Goal: Information Seeking & Learning: Learn about a topic

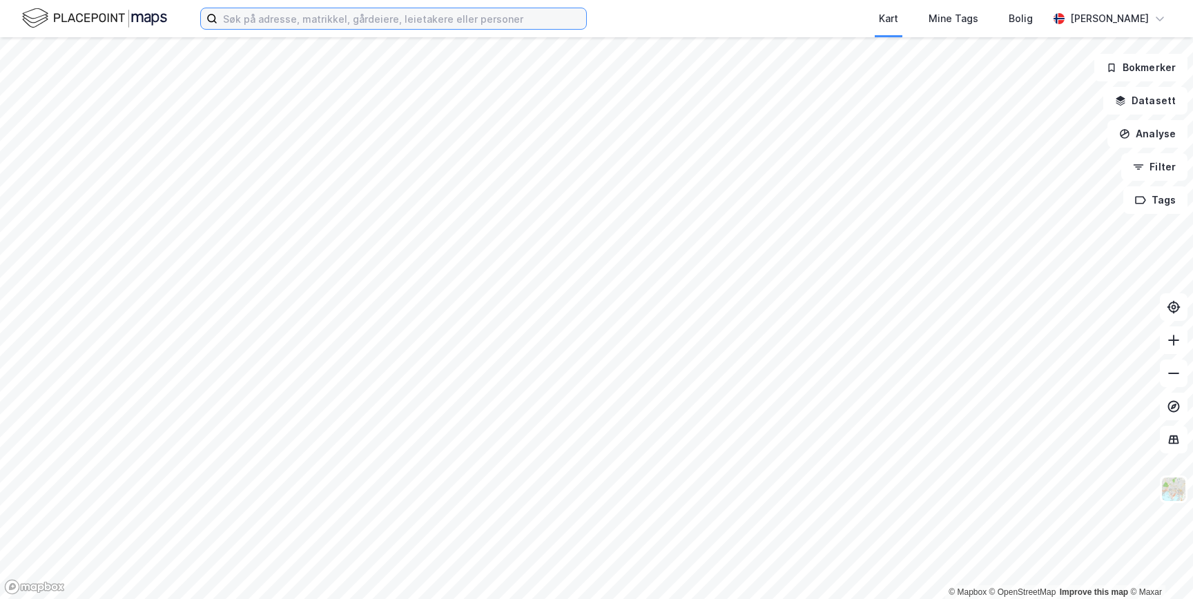
click at [427, 27] on input at bounding box center [402, 18] width 369 height 21
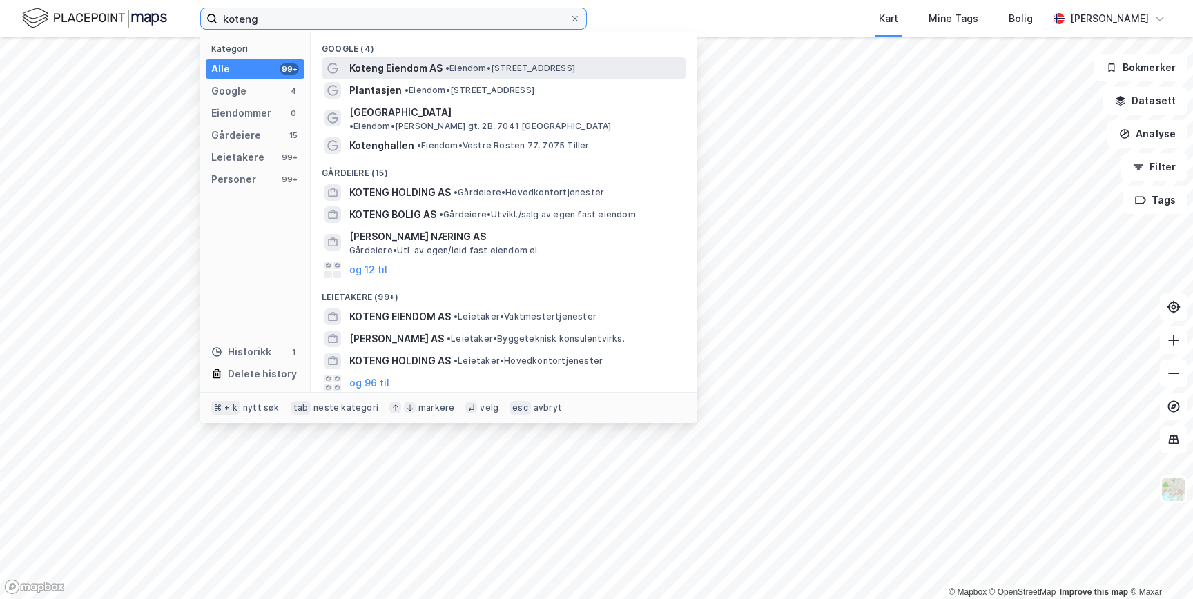
type input "koteng"
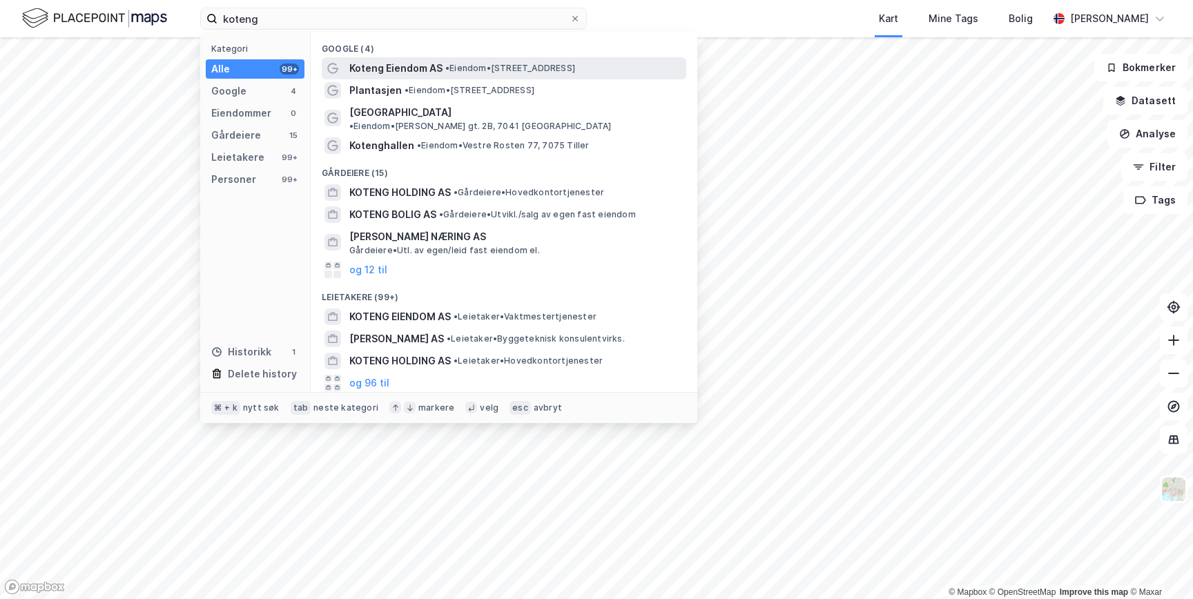
click at [471, 74] on div "Koteng Eiendom AS • Eiendom • Travbanevegen 2, 7047 Trondheim" at bounding box center [516, 68] width 334 height 17
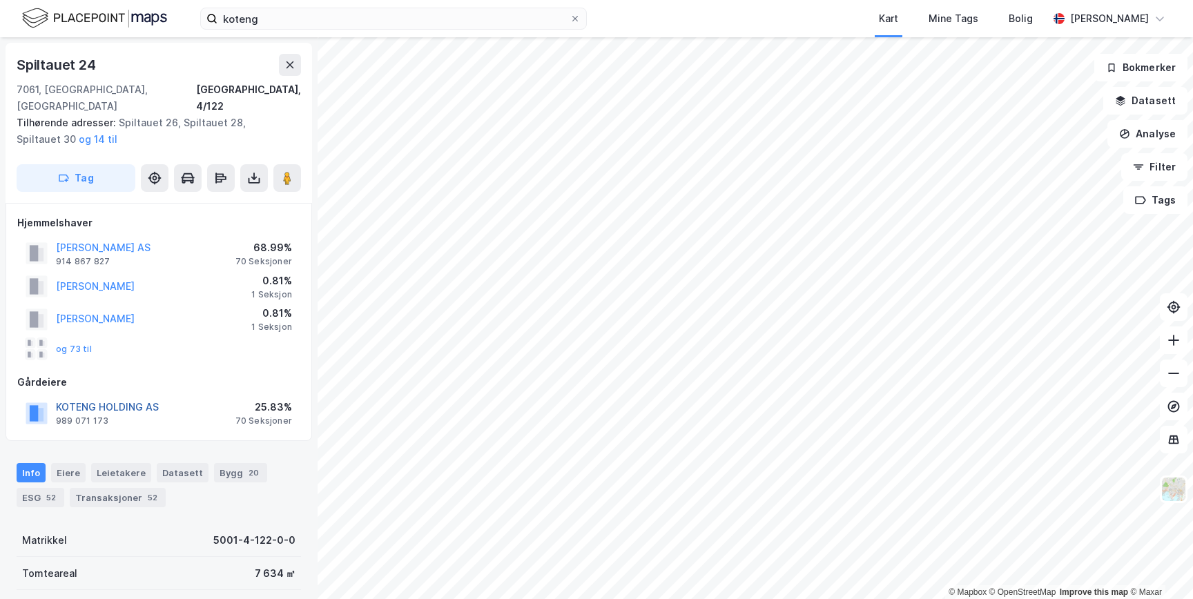
click at [0, 0] on button "KOTENG HOLDING AS" at bounding box center [0, 0] width 0 height 0
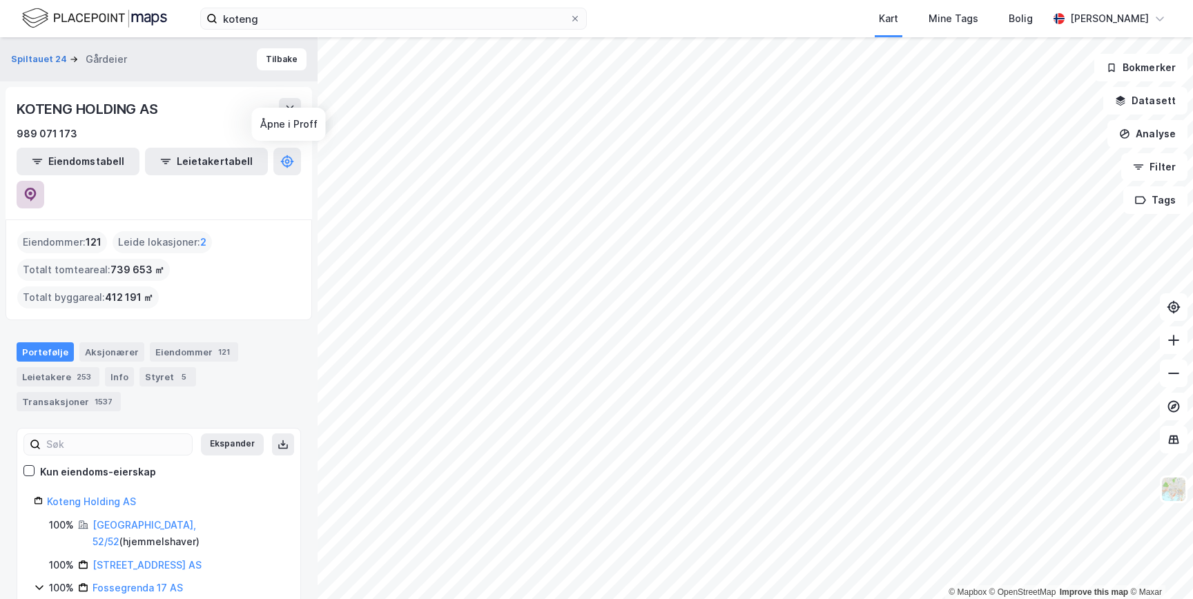
click at [37, 188] on icon at bounding box center [30, 195] width 14 height 14
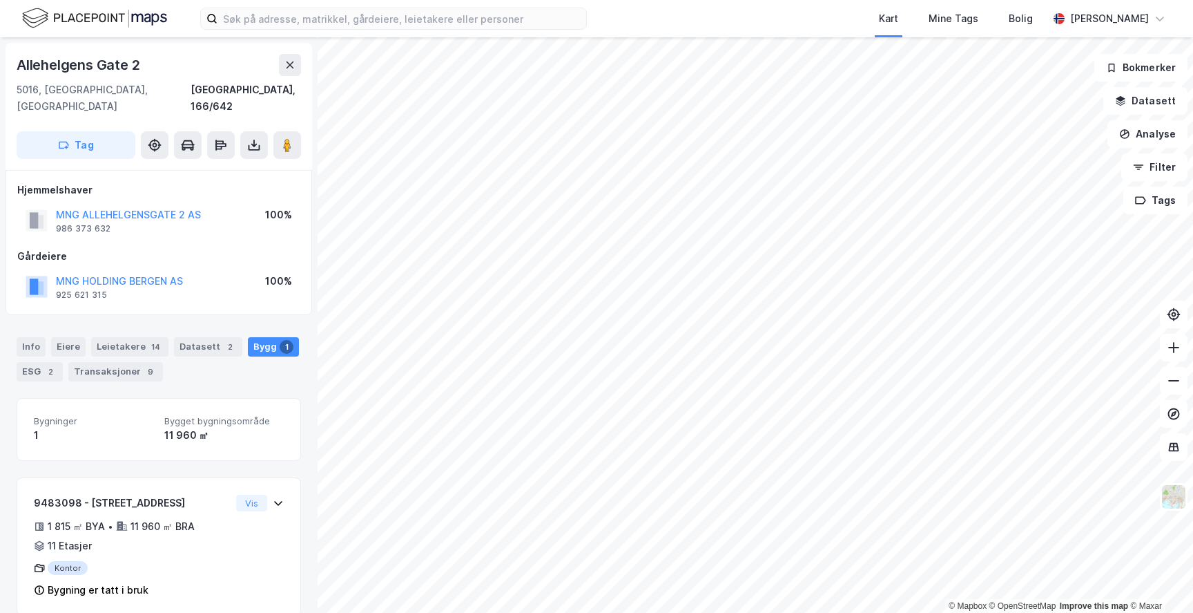
scroll to position [2, 0]
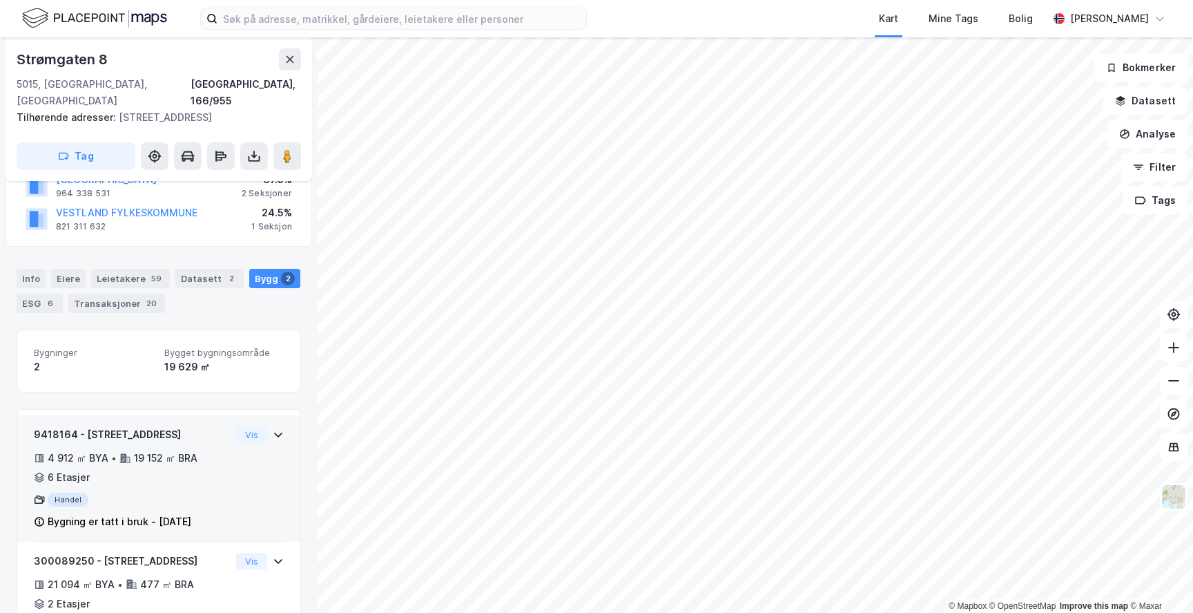
scroll to position [338, 0]
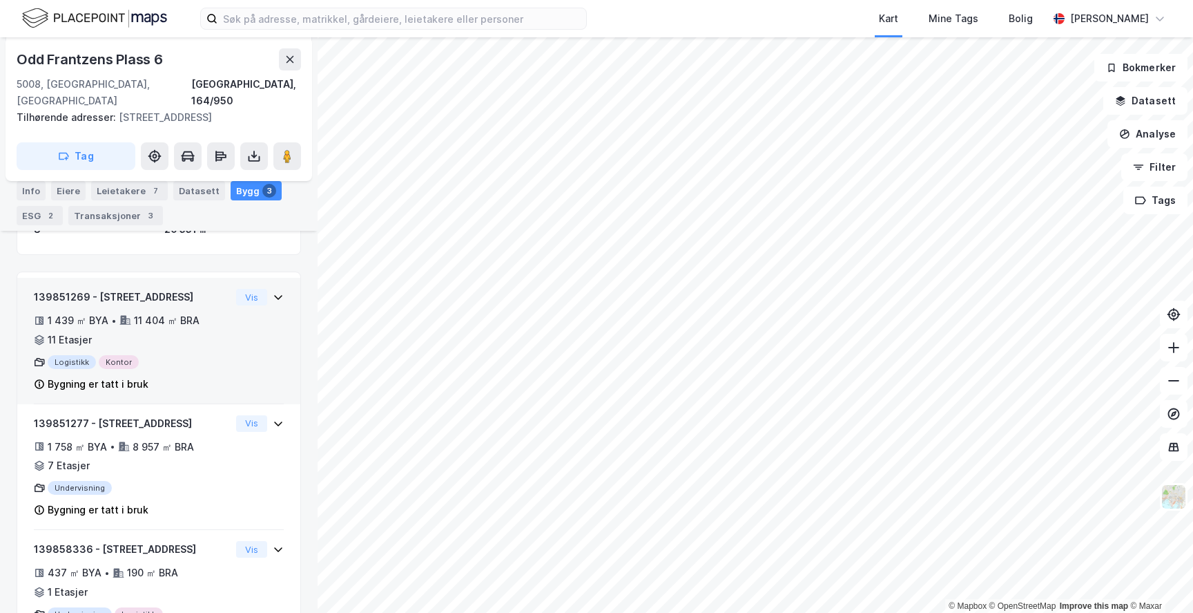
scroll to position [222, 0]
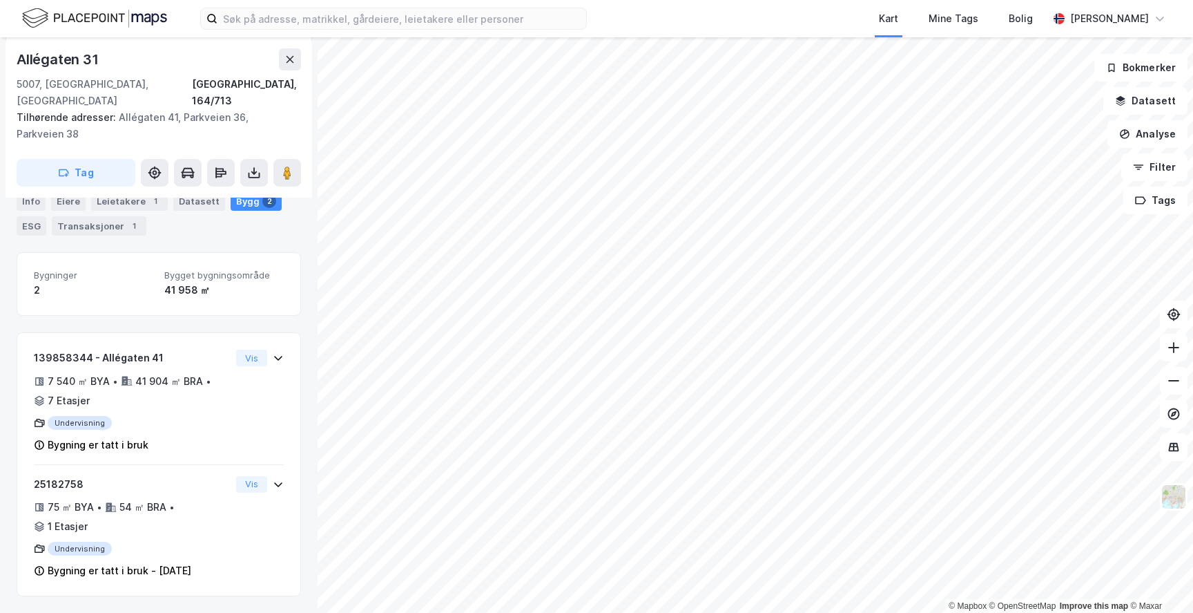
scroll to position [162, 0]
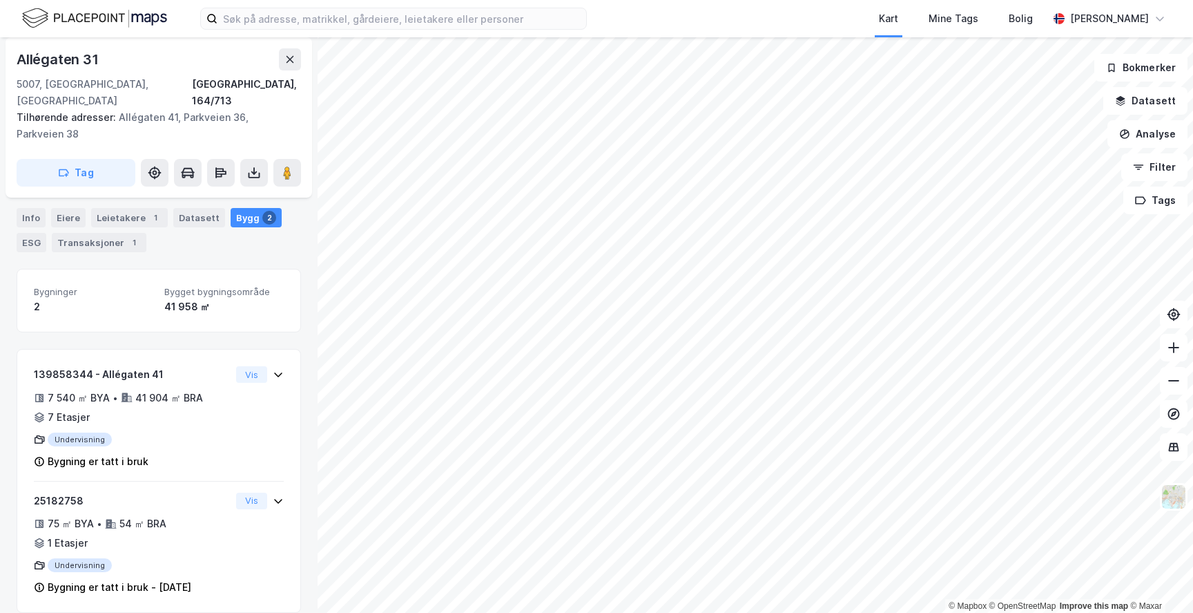
scroll to position [68, 0]
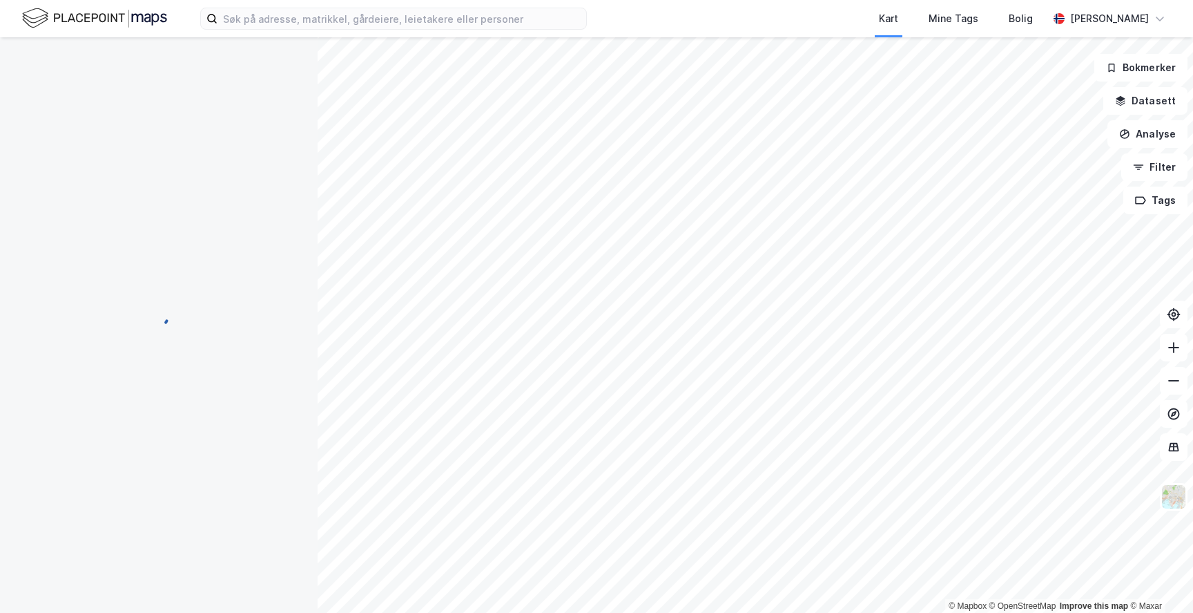
scroll to position [68, 0]
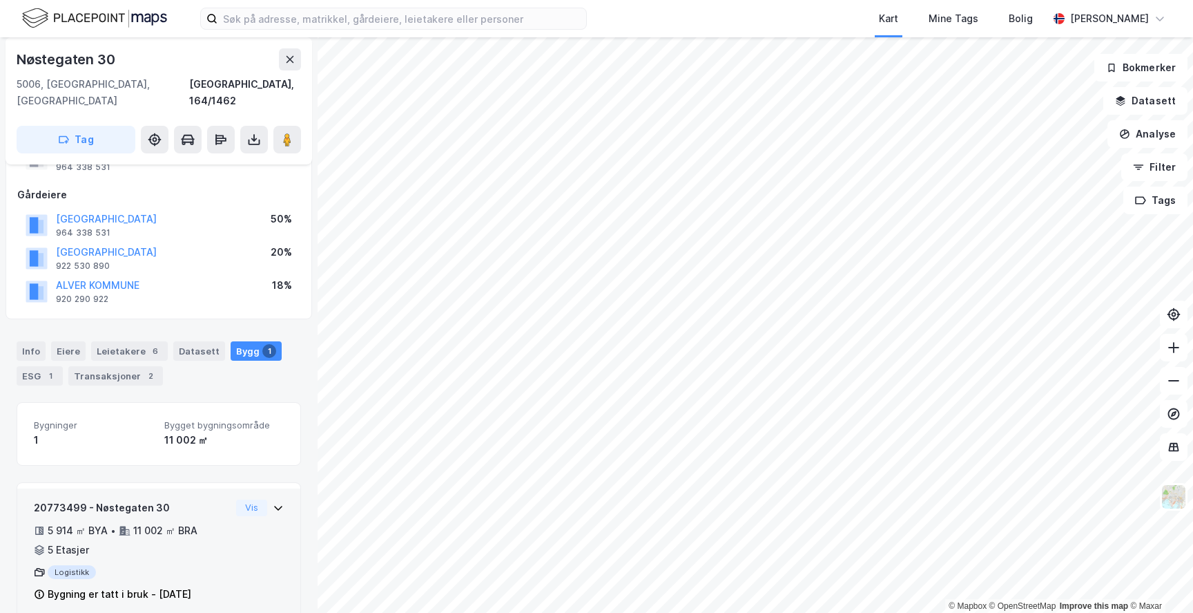
scroll to position [135, 0]
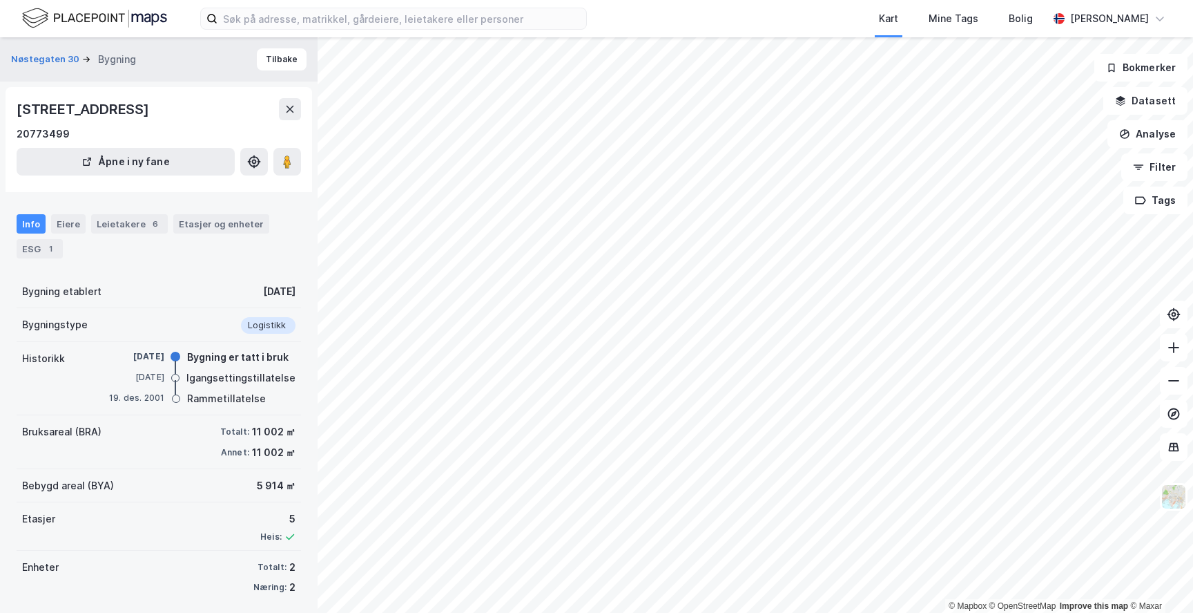
scroll to position [7, 0]
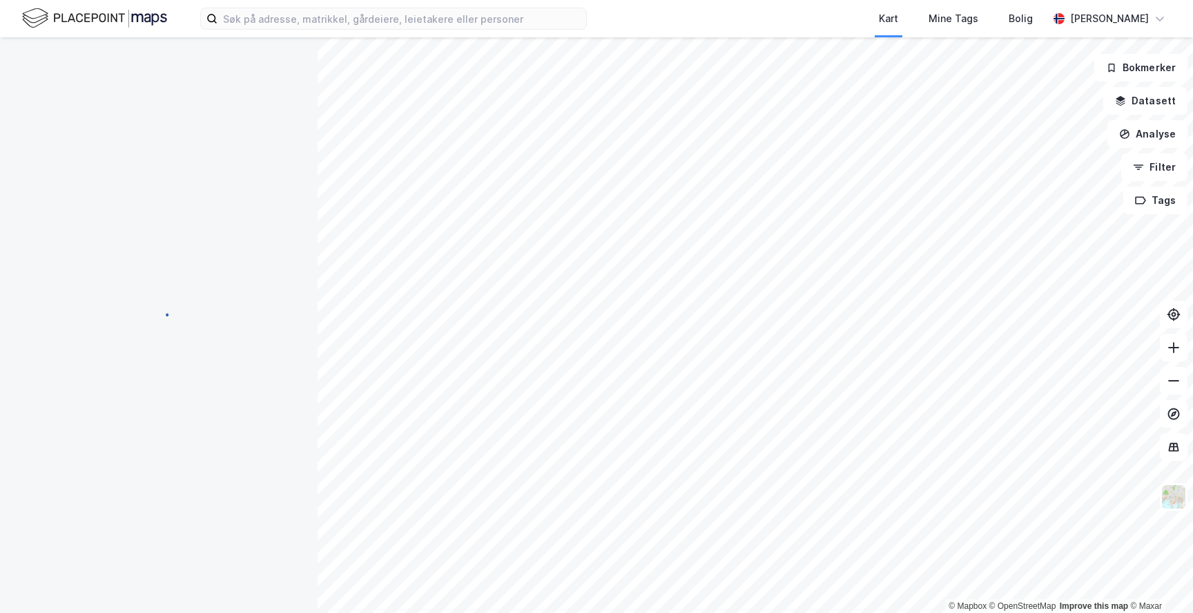
scroll to position [7, 0]
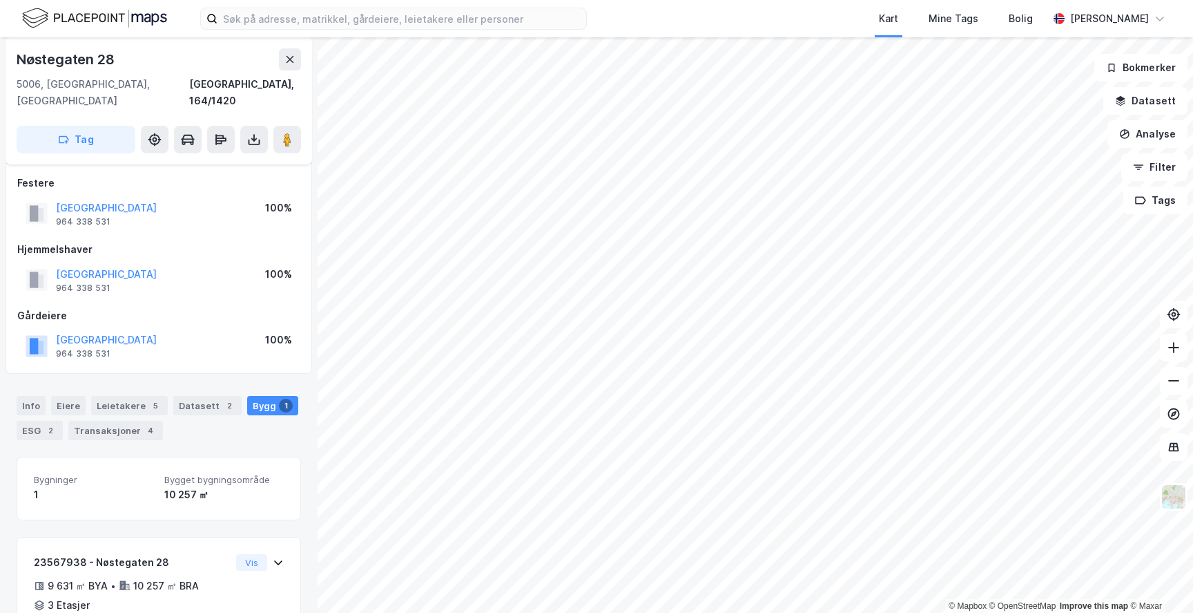
scroll to position [7, 0]
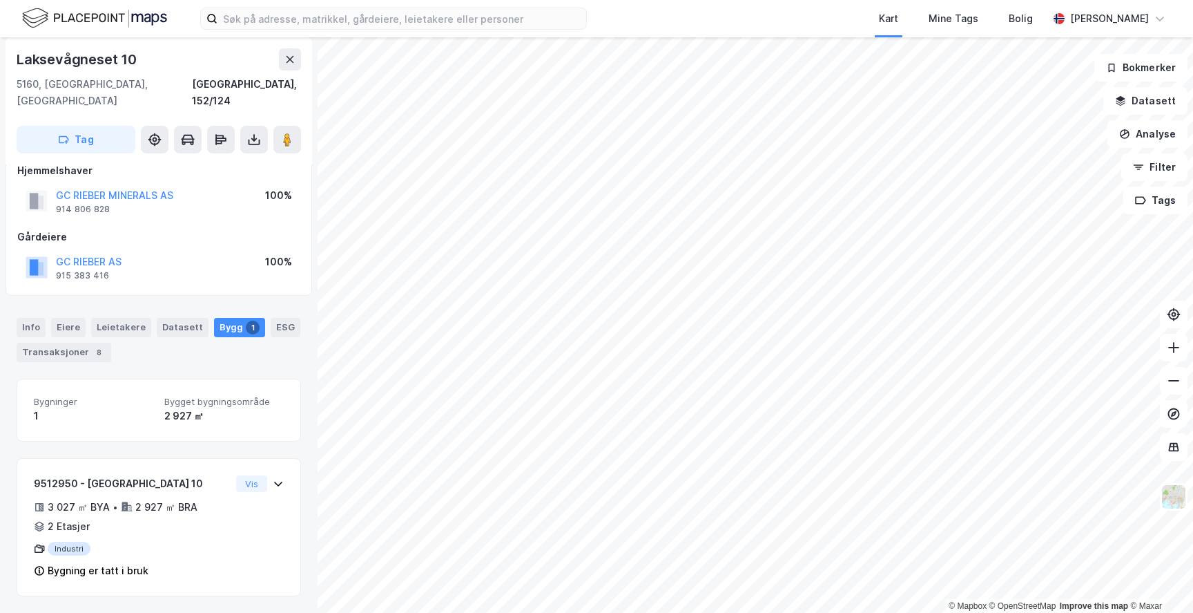
scroll to position [2, 0]
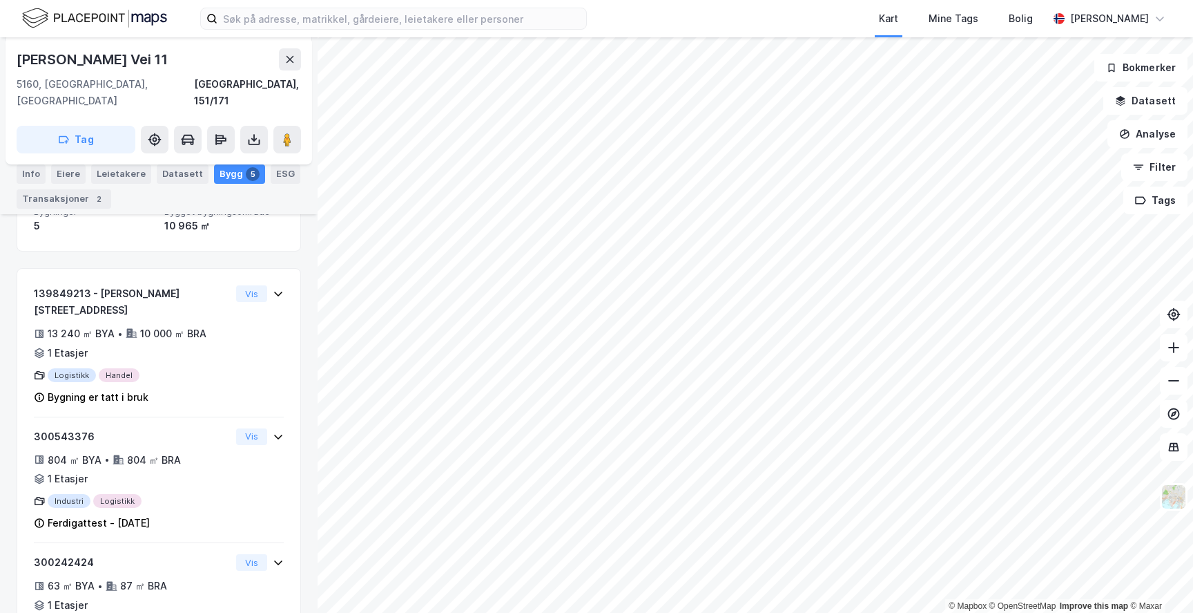
scroll to position [205, 0]
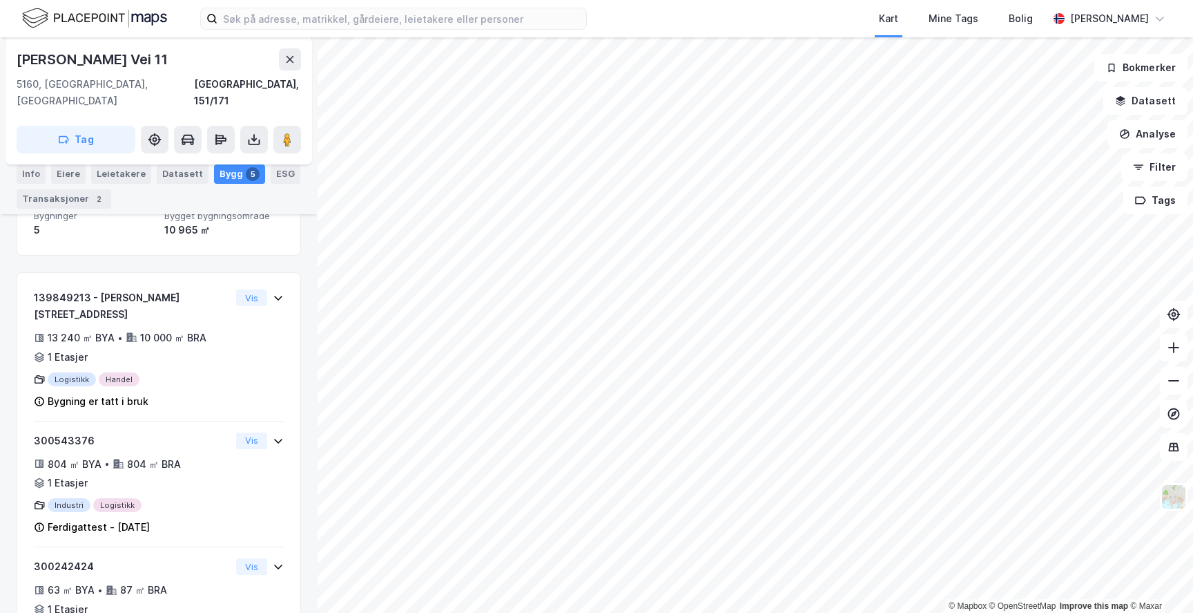
scroll to position [145, 0]
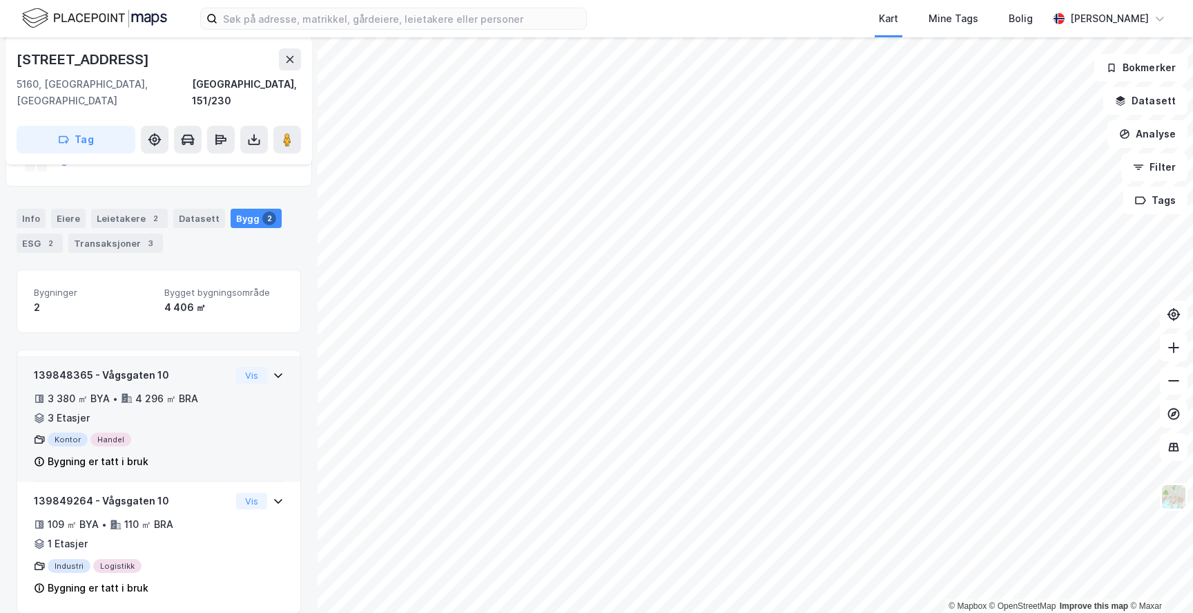
scroll to position [222, 0]
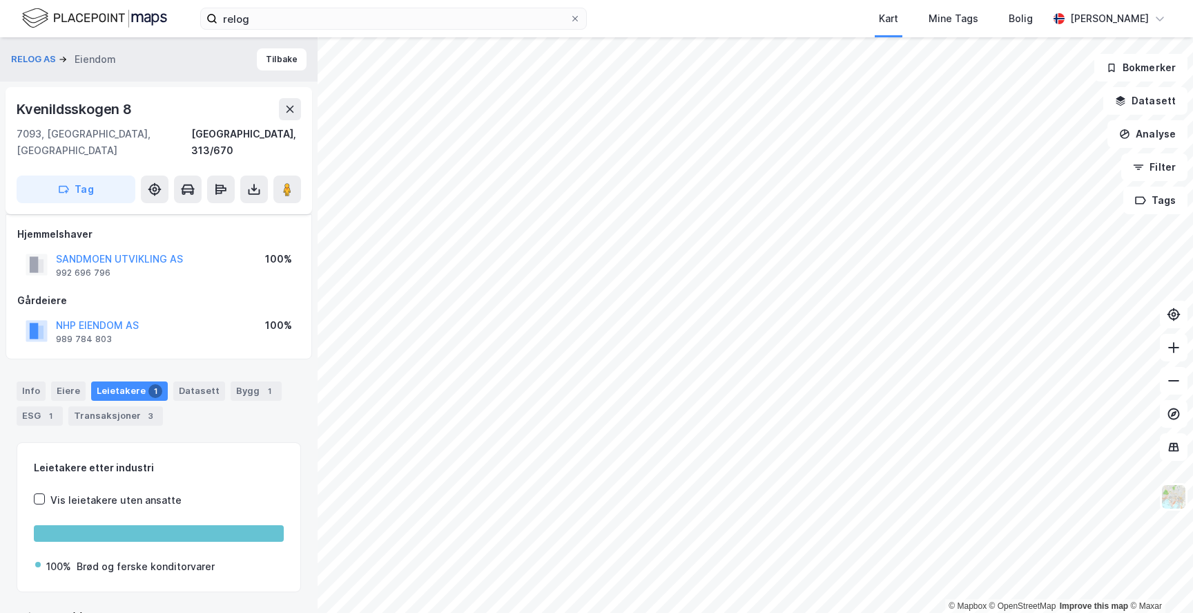
scroll to position [93, 0]
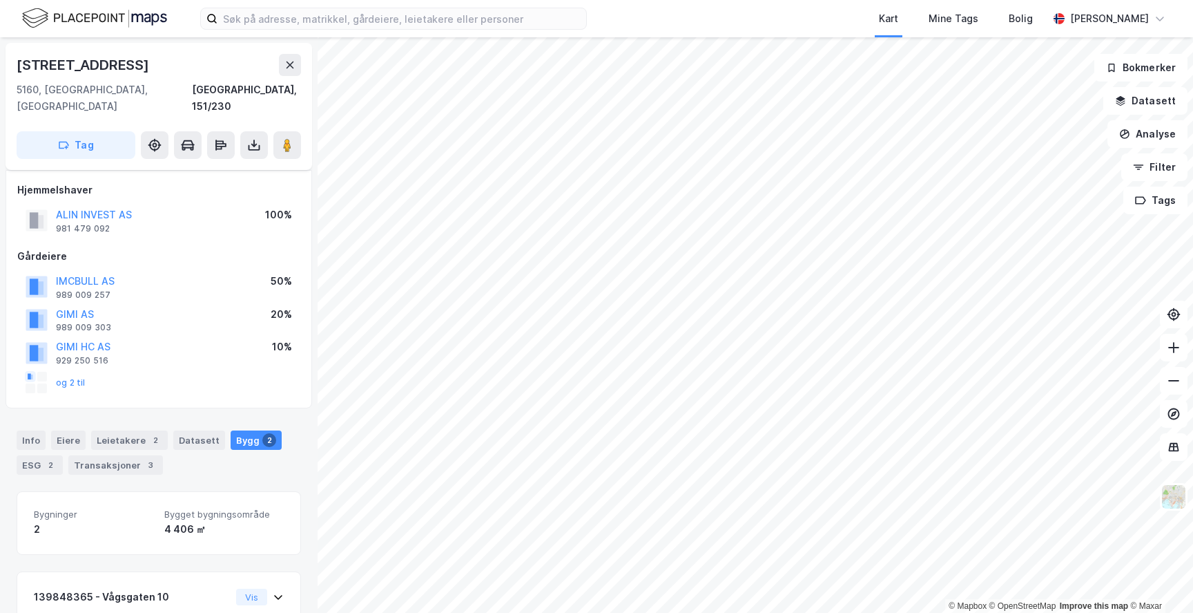
scroll to position [222, 0]
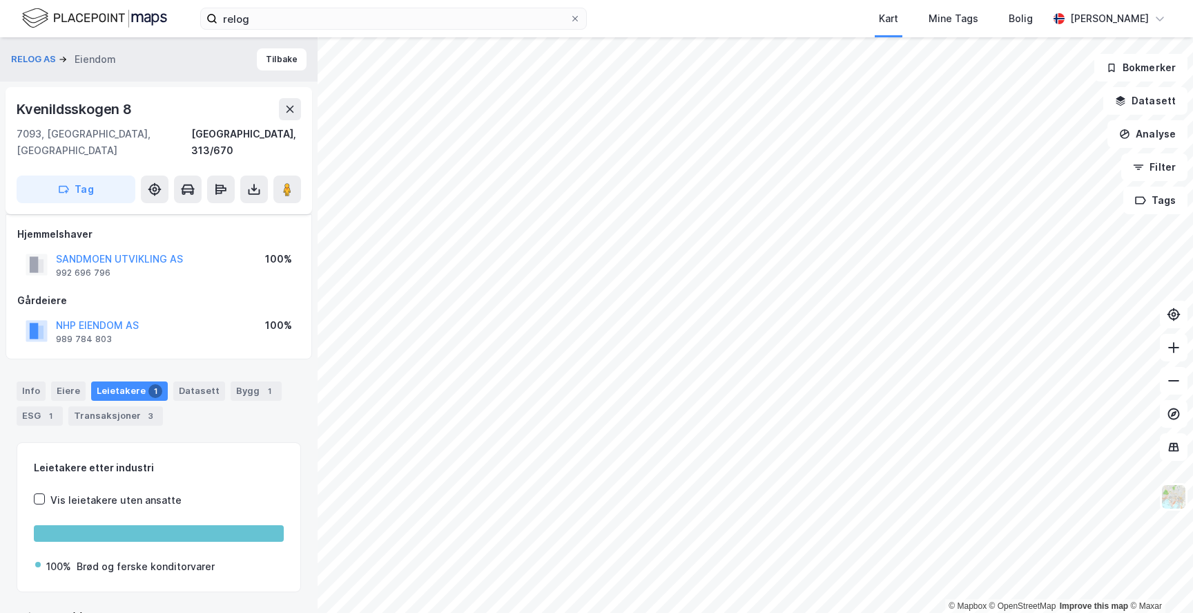
scroll to position [93, 0]
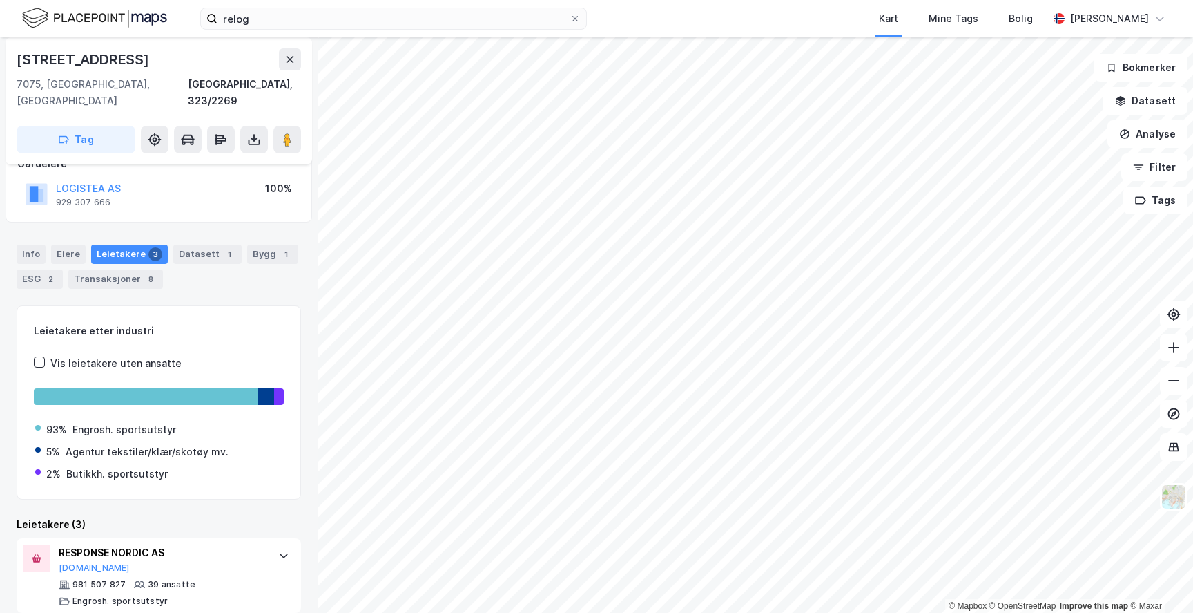
scroll to position [18, 0]
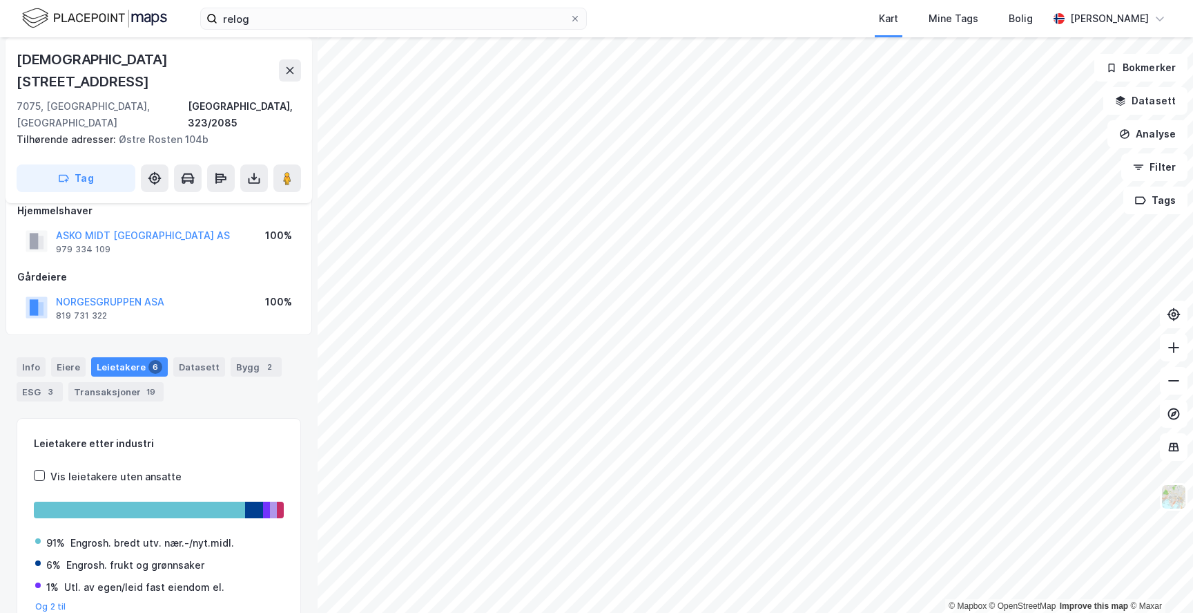
scroll to position [18, 0]
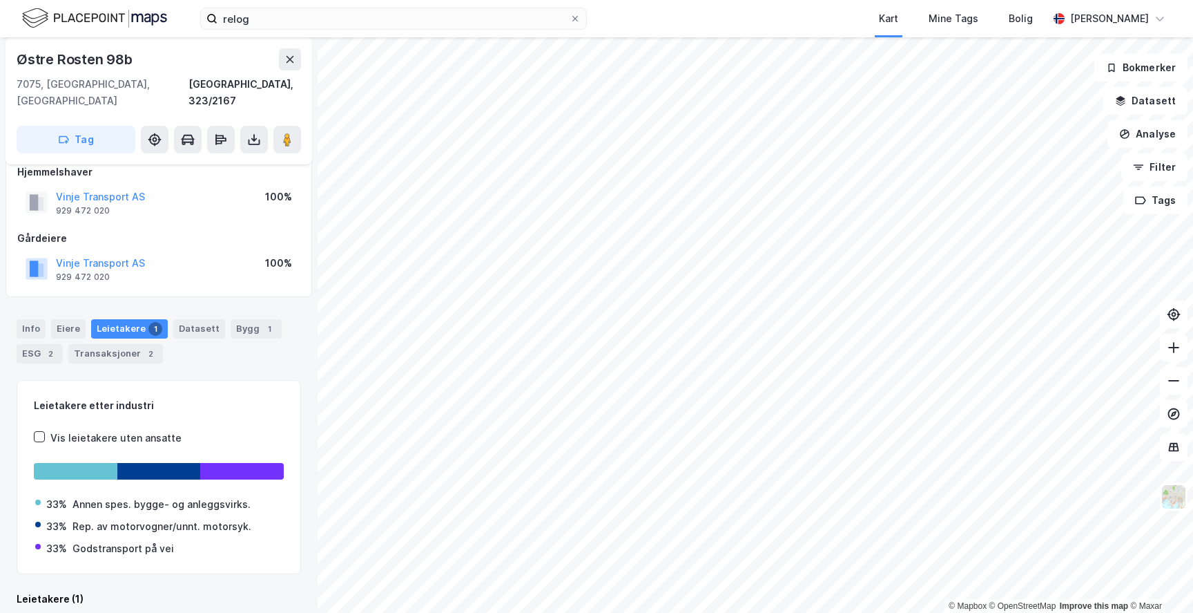
scroll to position [18, 0]
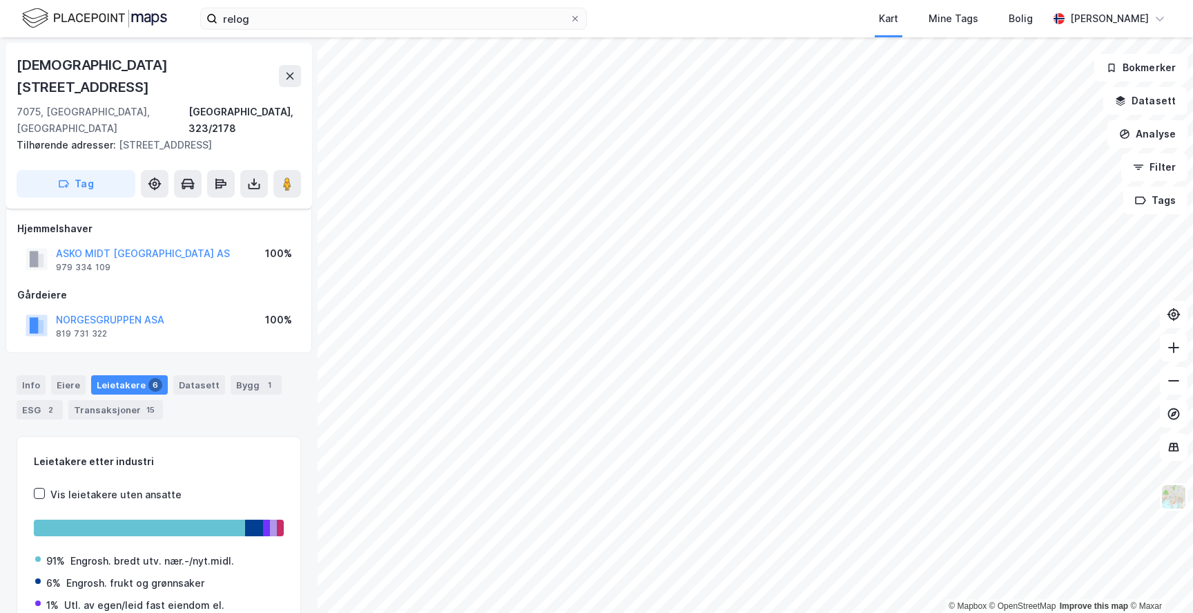
scroll to position [18, 0]
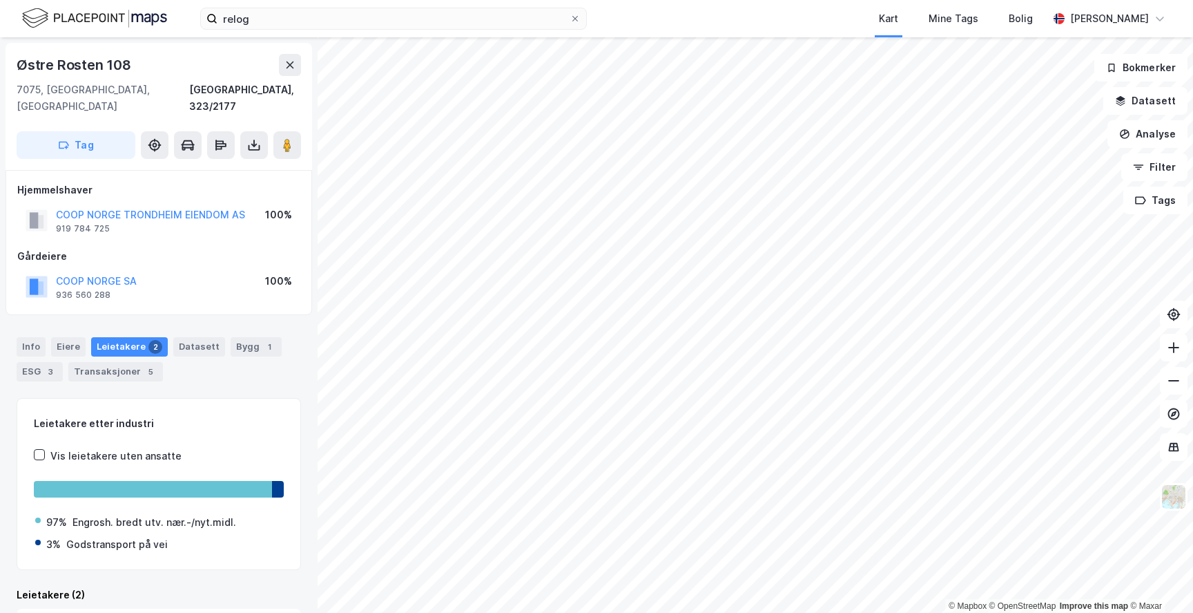
scroll to position [18, 0]
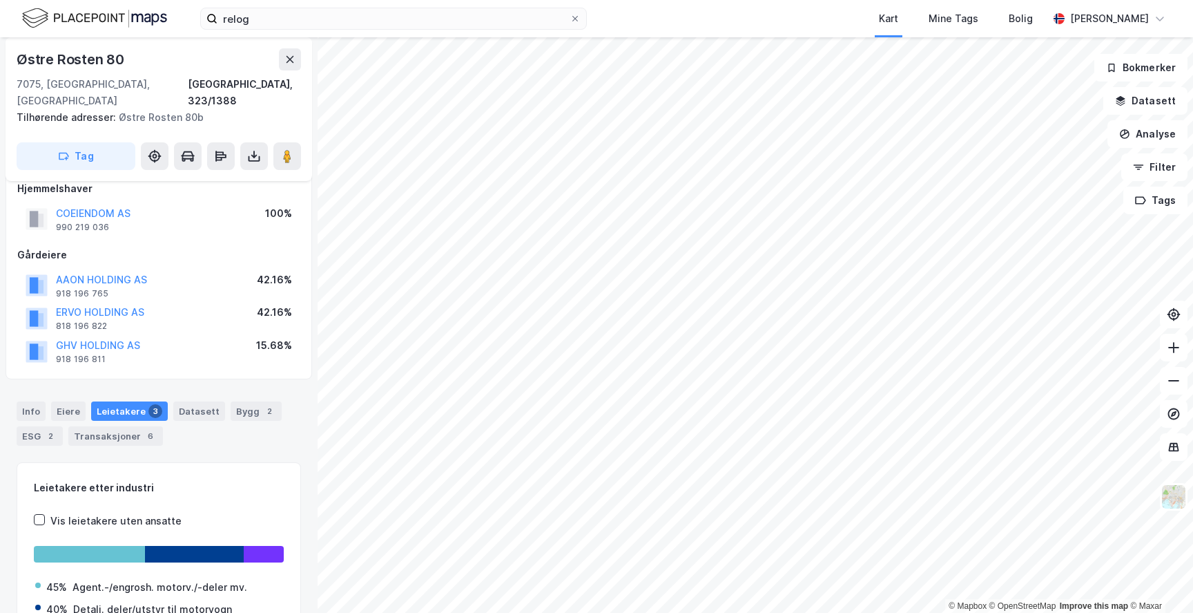
scroll to position [18, 0]
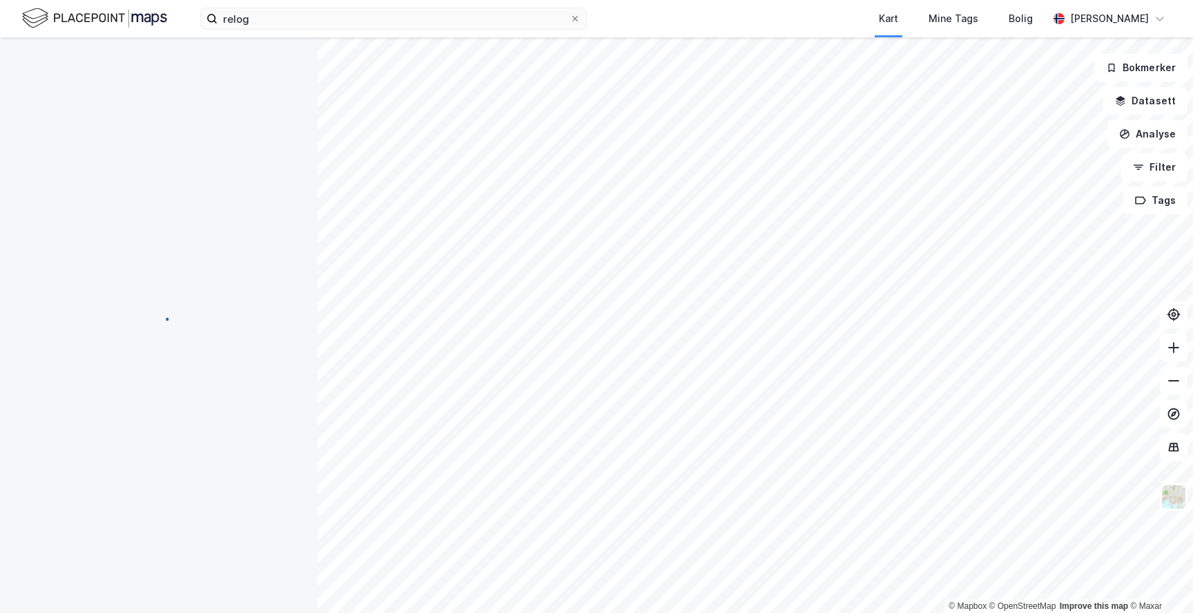
scroll to position [18, 0]
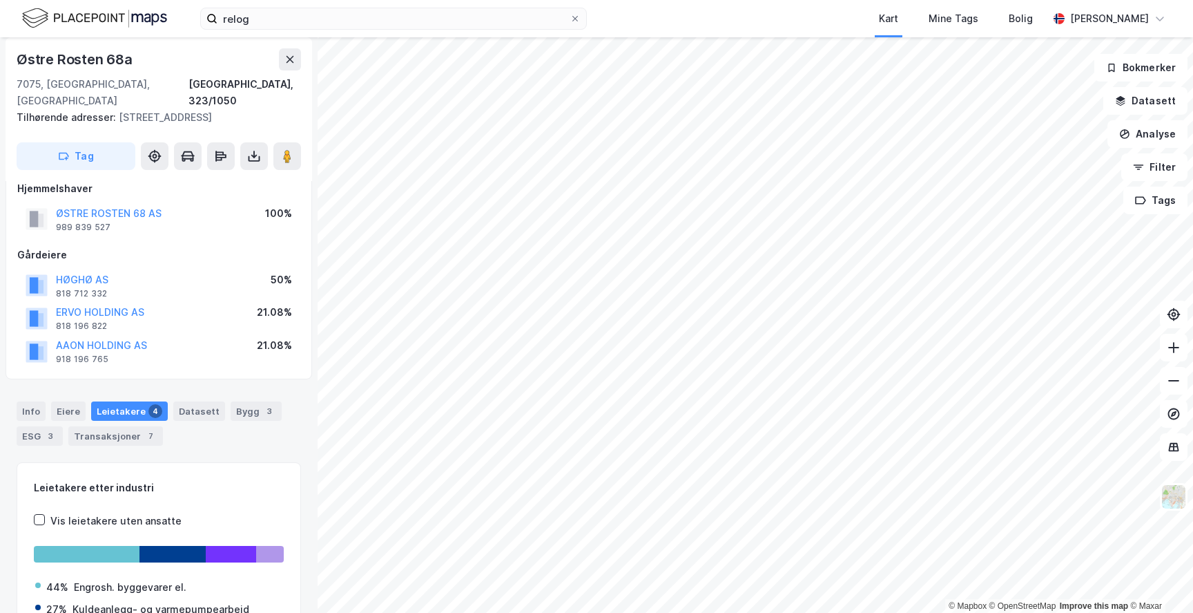
scroll to position [18, 0]
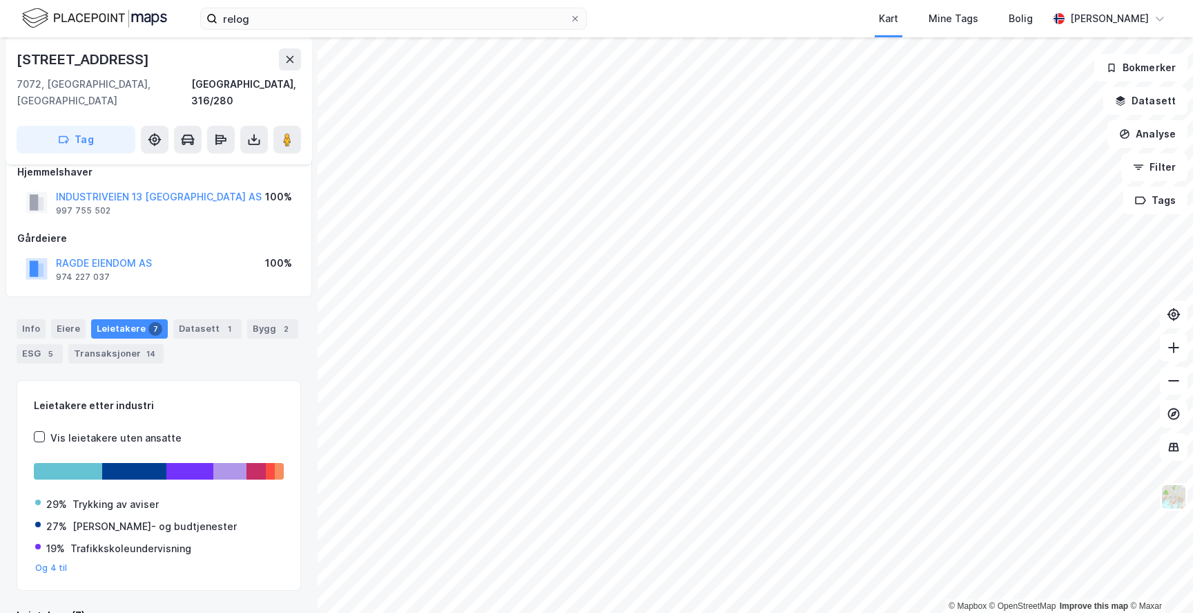
scroll to position [18, 0]
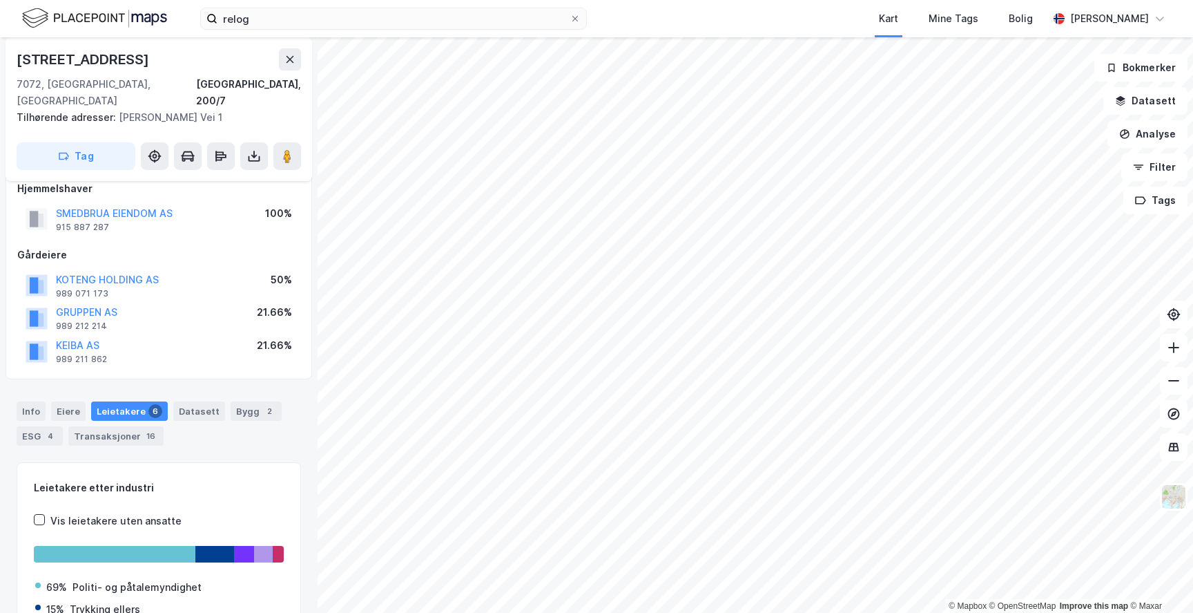
scroll to position [18, 0]
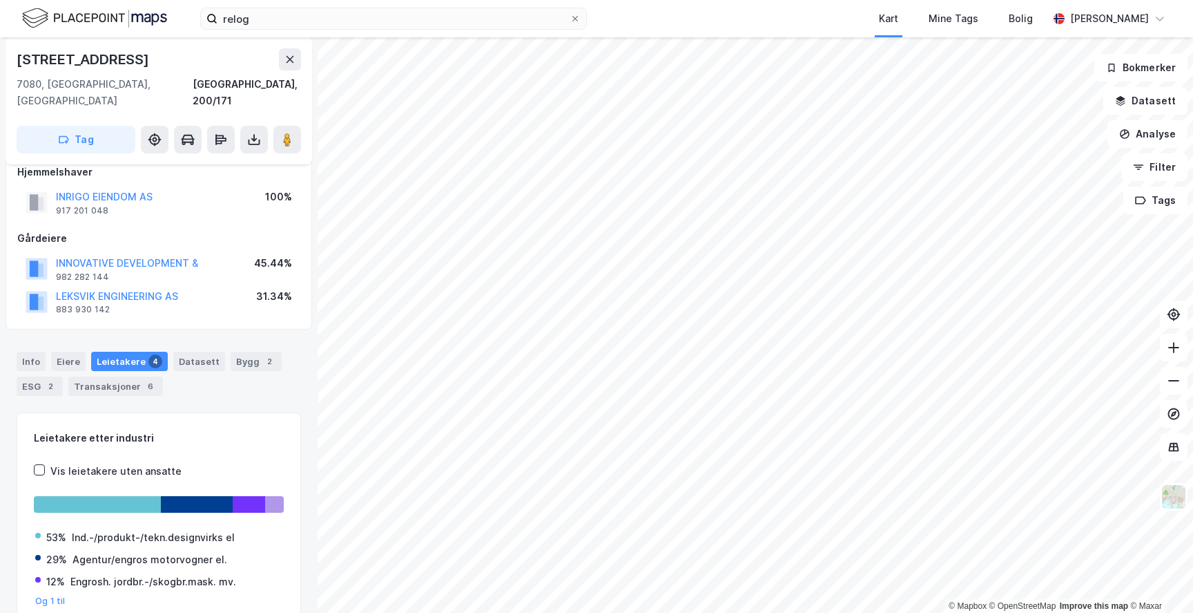
click at [688, 21] on div "relog Kart Mine Tags Bolig [PERSON_NAME] © Mapbox © OpenStreetMap Improve this …" at bounding box center [596, 306] width 1193 height 613
click at [684, 6] on div "relog Kart Mine Tags Bolig [PERSON_NAME] © Mapbox © OpenStreetMap Improve this …" at bounding box center [596, 306] width 1193 height 613
